Goal: Information Seeking & Learning: Learn about a topic

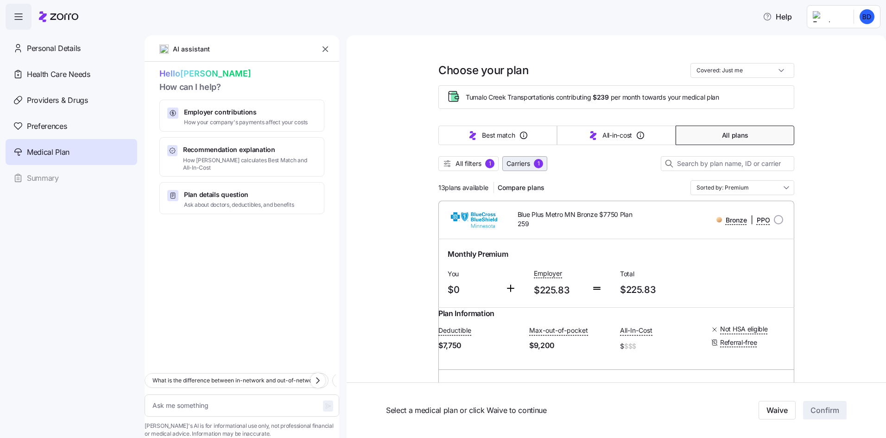
click at [522, 163] on span "Carriers" at bounding box center [519, 163] width 24 height 9
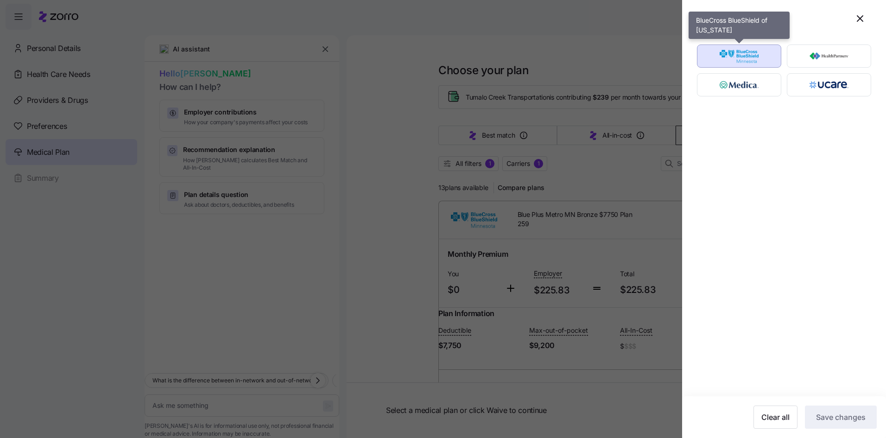
click at [725, 54] on img "button" at bounding box center [739, 56] width 68 height 19
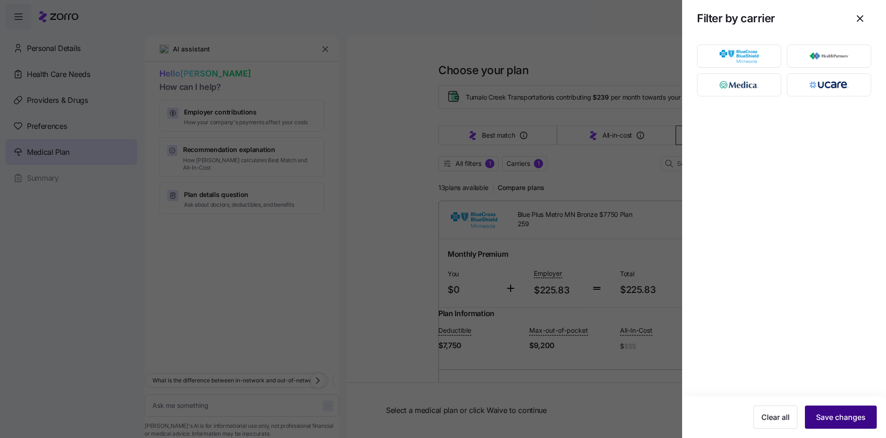
click at [843, 413] on span "Save changes" at bounding box center [841, 417] width 50 height 11
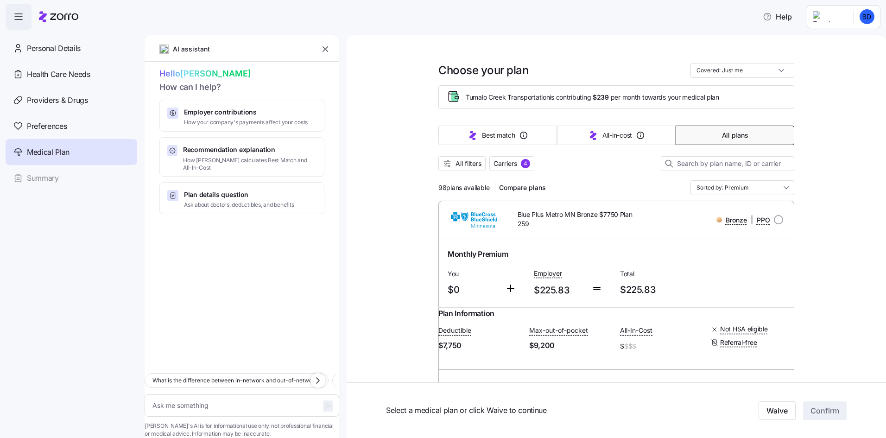
type textarea "x"
click at [724, 189] on input "Sorted by: Premium" at bounding box center [743, 187] width 104 height 15
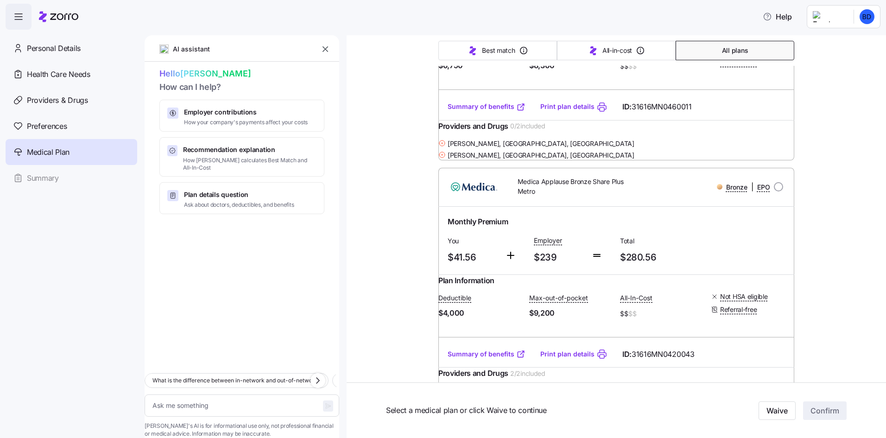
scroll to position [8156, 0]
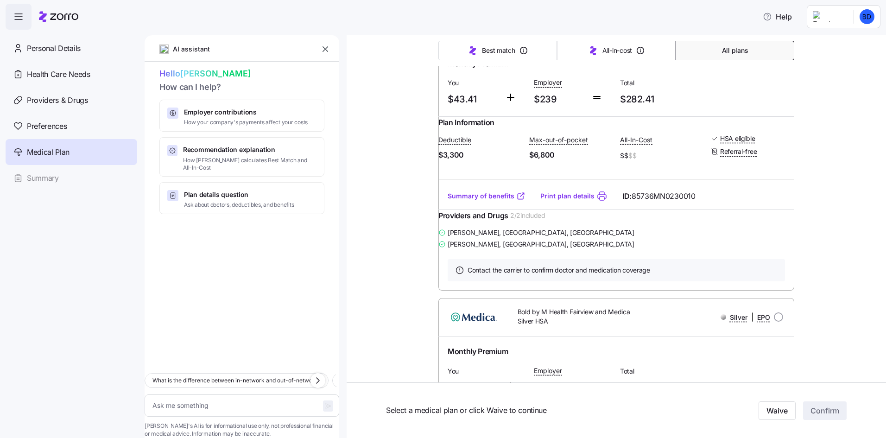
scroll to position [9593, 0]
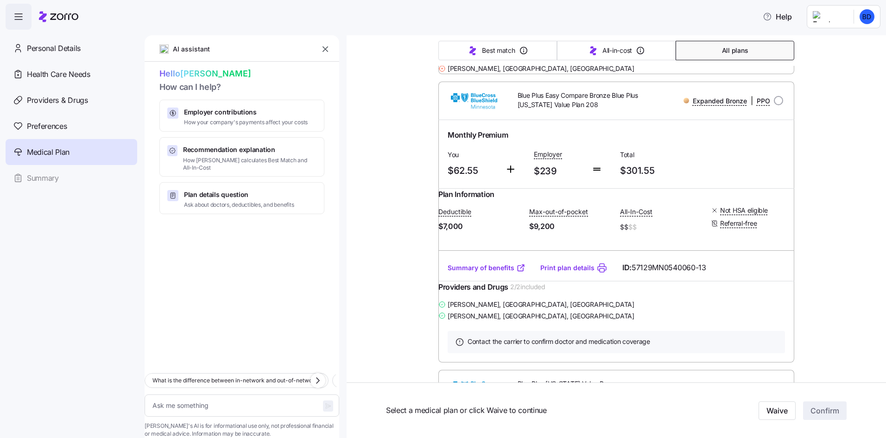
scroll to position [12930, 0]
